Goal: Find specific page/section: Find specific page/section

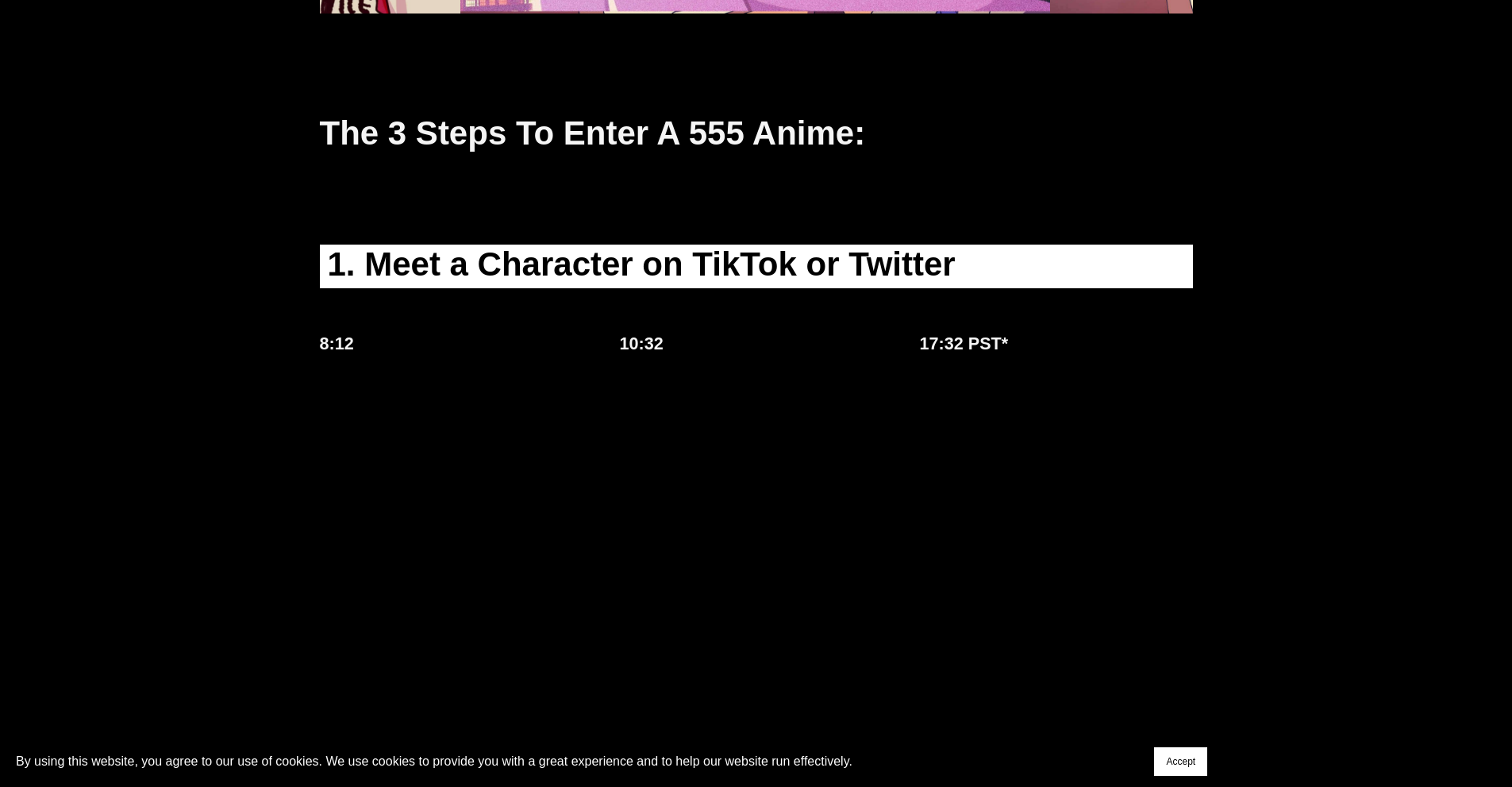
scroll to position [1191, 0]
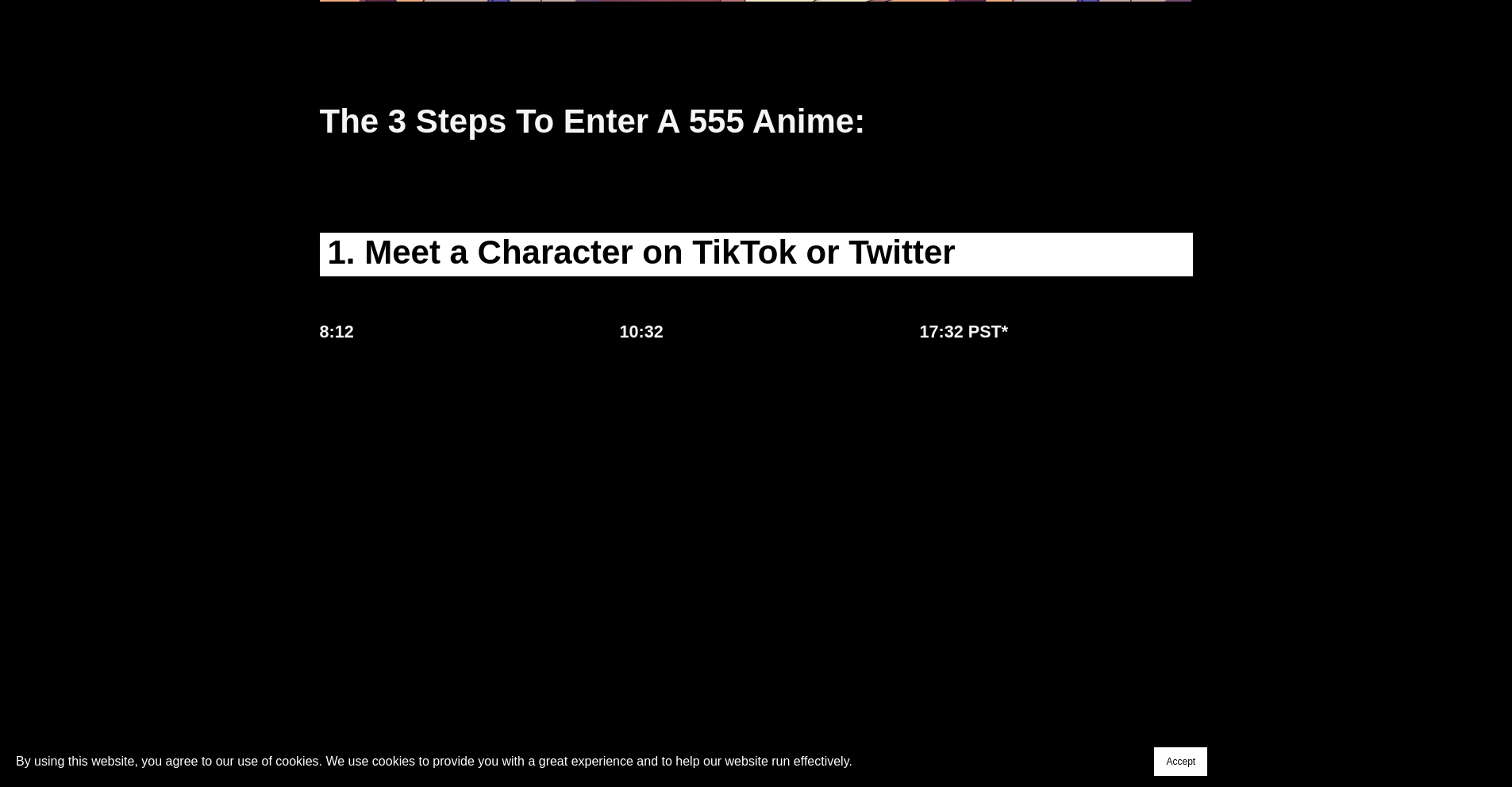
click at [1180, 755] on button "Accept" at bounding box center [1181, 761] width 54 height 28
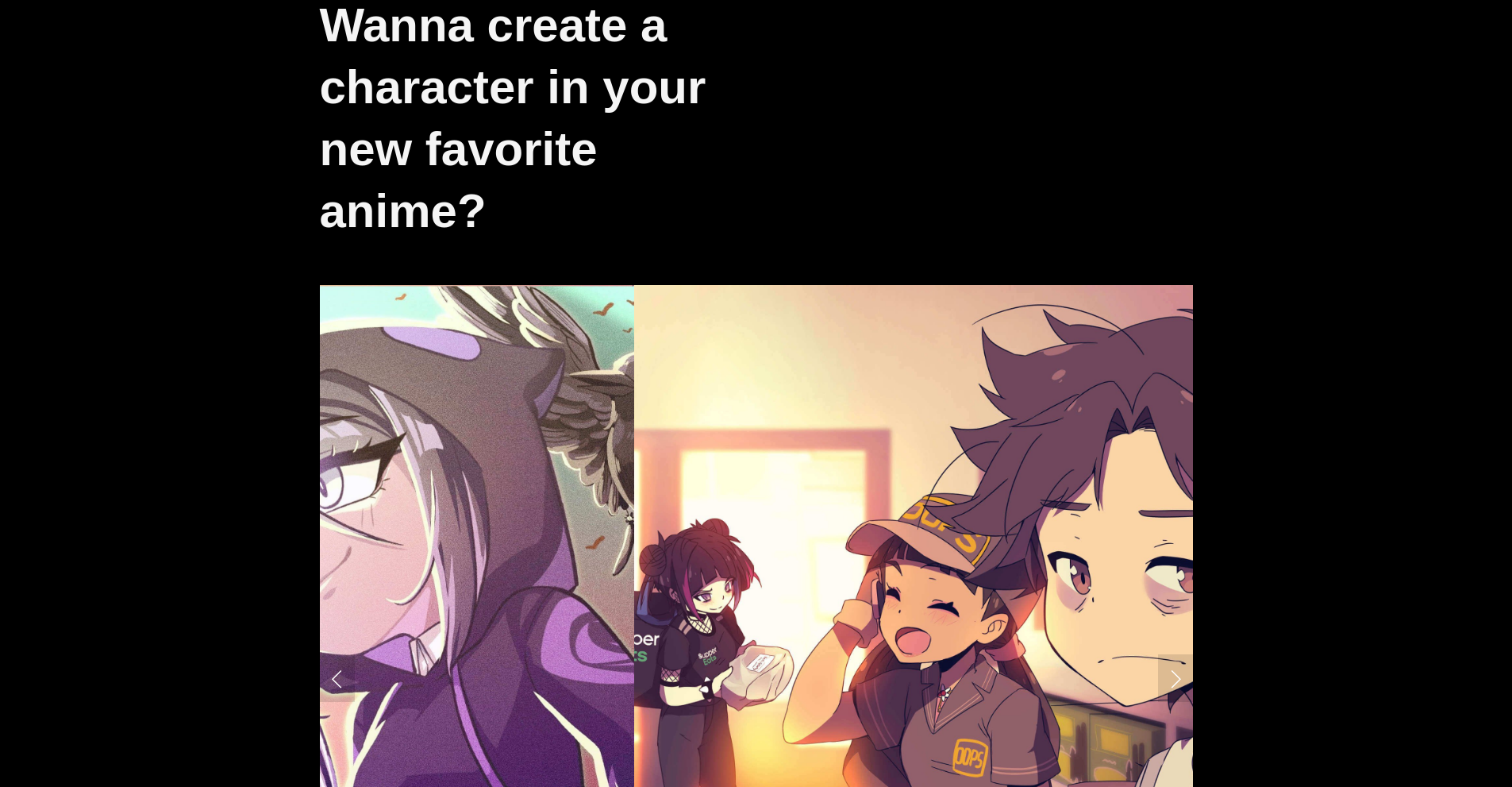
scroll to position [0, 0]
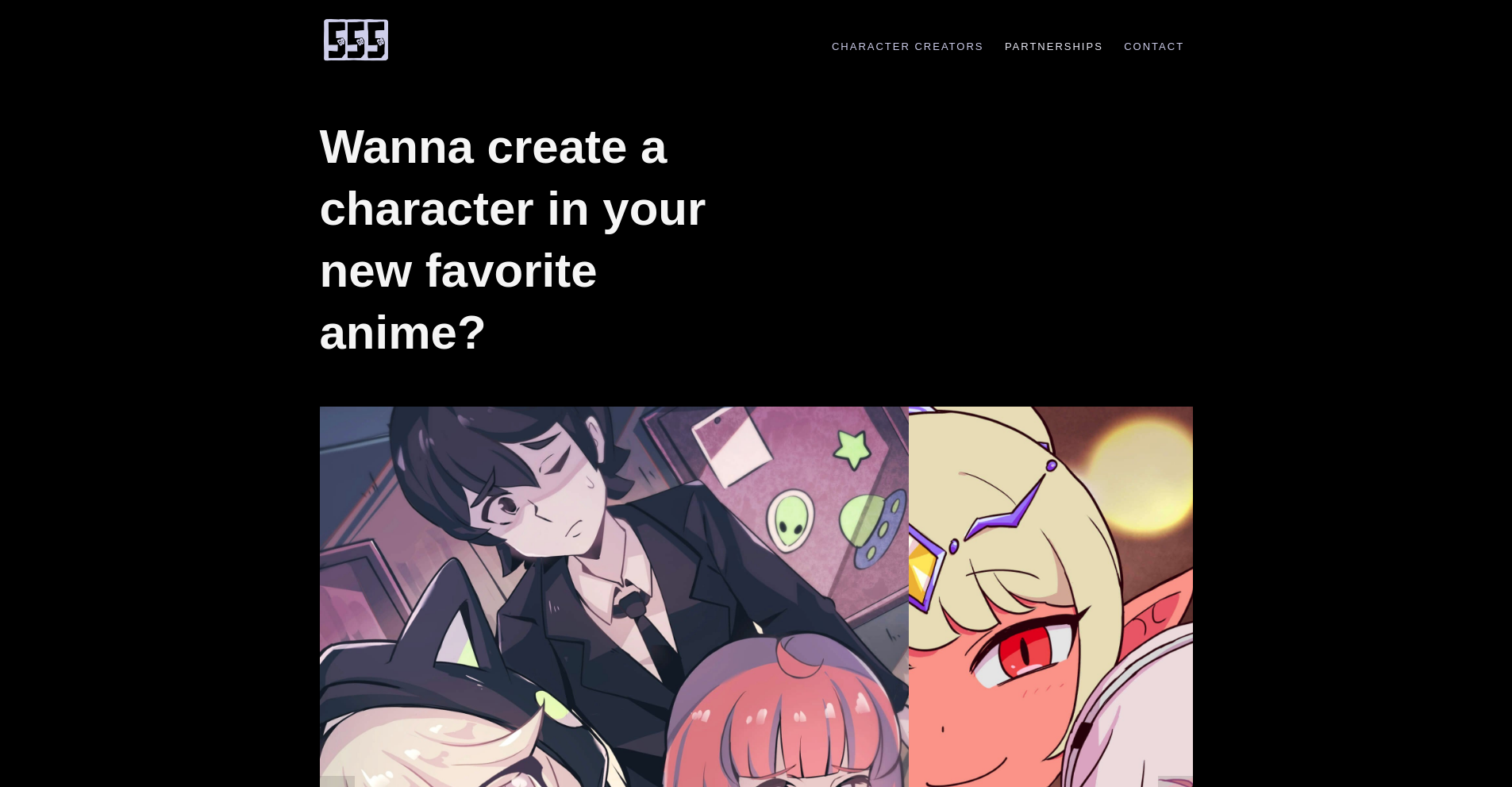
click at [1041, 41] on link "Partnerships" at bounding box center [1054, 47] width 115 height 12
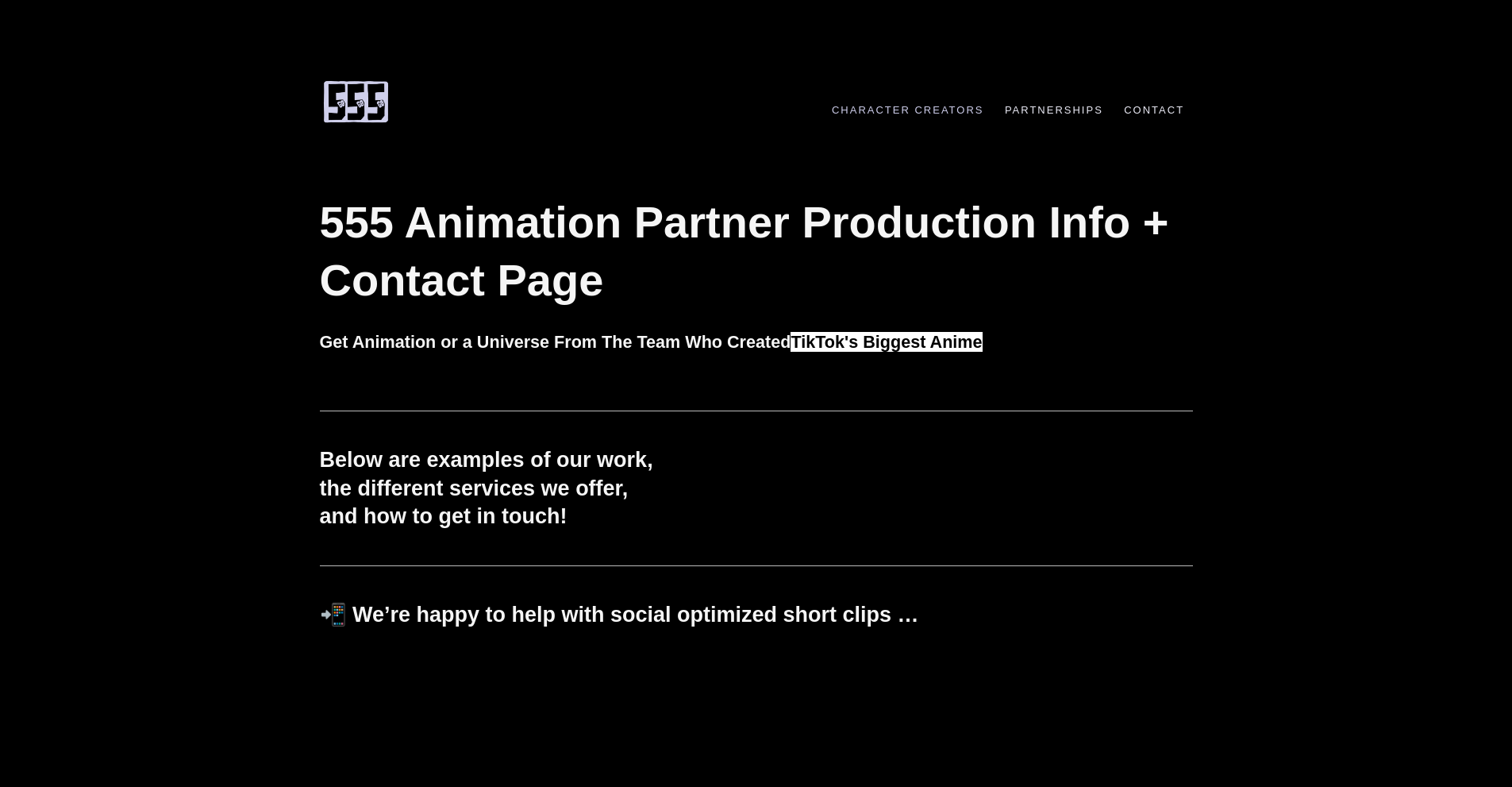
click at [1142, 105] on link "Contact" at bounding box center [1154, 110] width 77 height 12
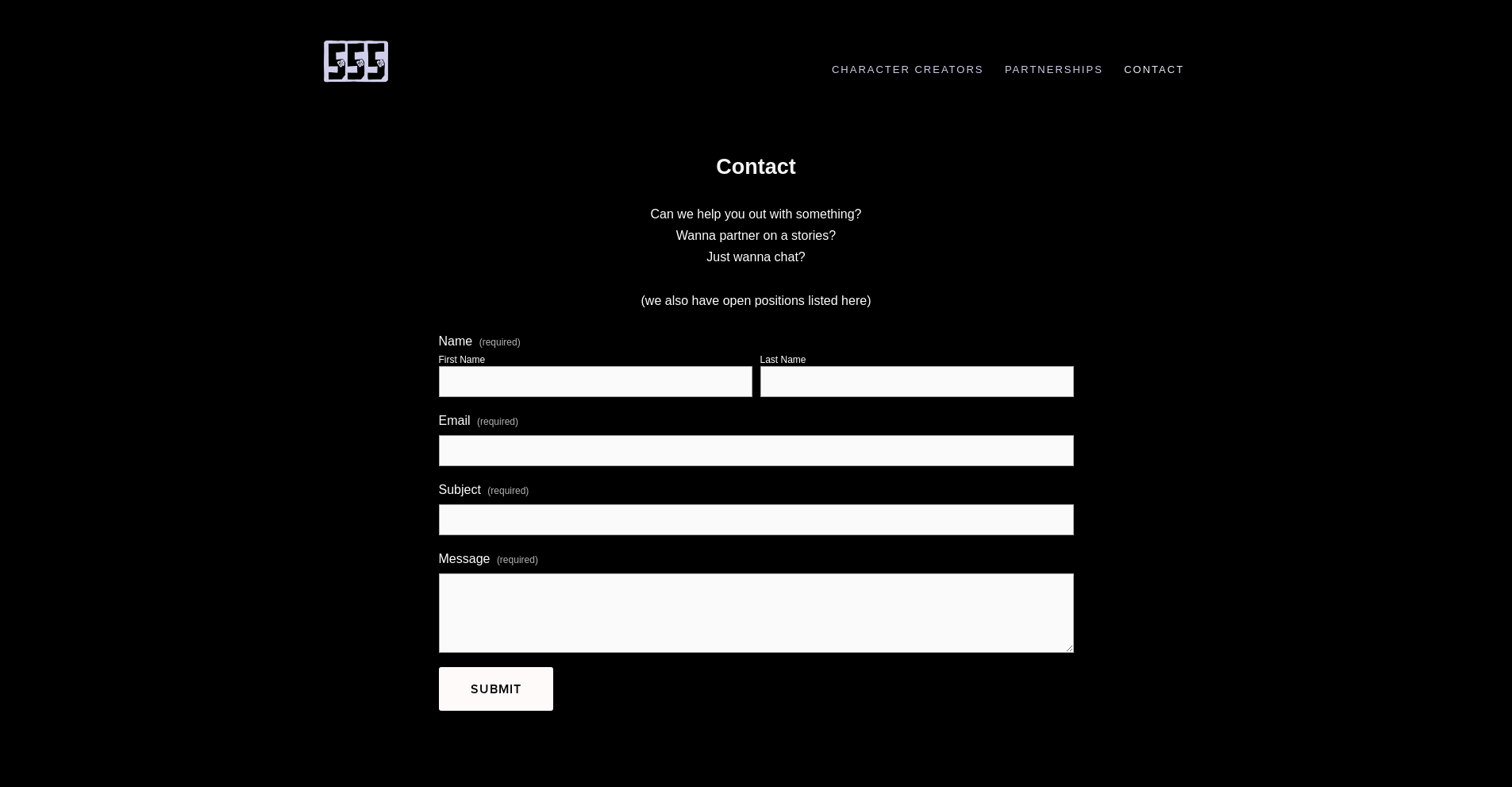
scroll to position [139, 0]
